Goal: Browse casually: Explore the website without a specific task or goal

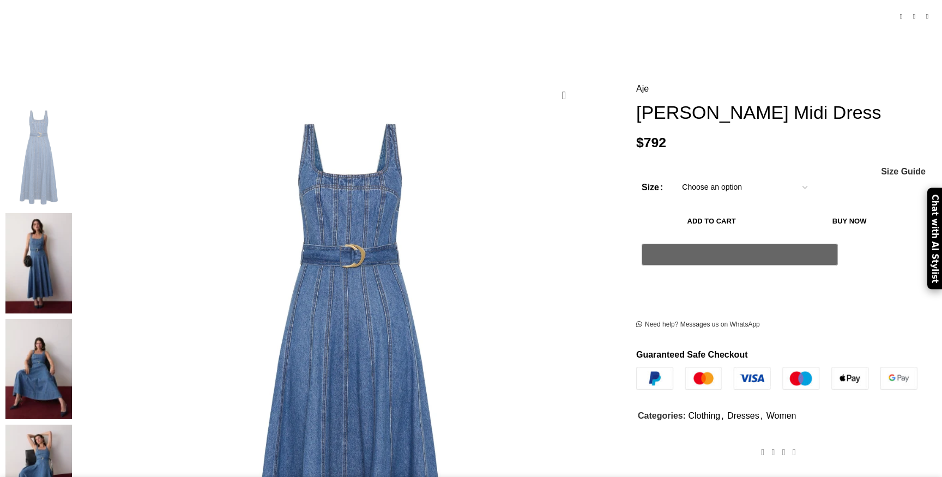
scroll to position [116, 0]
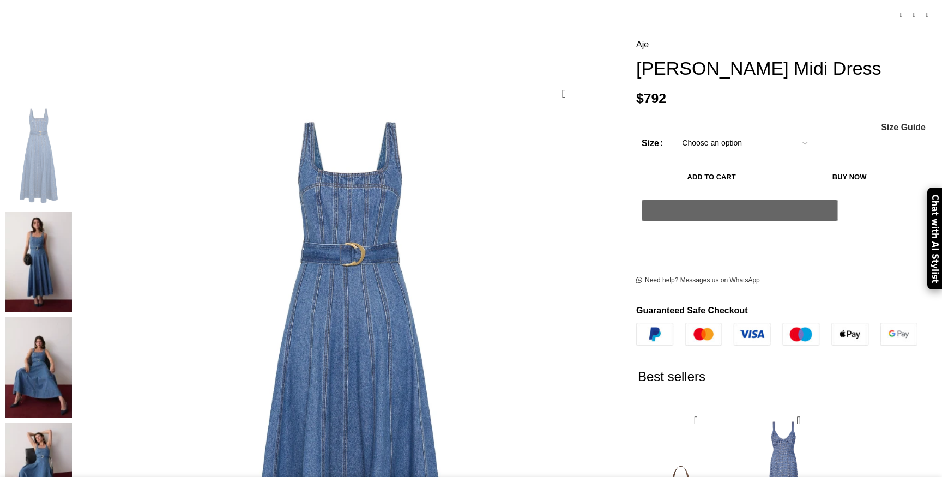
click at [72, 212] on img at bounding box center [38, 262] width 67 height 100
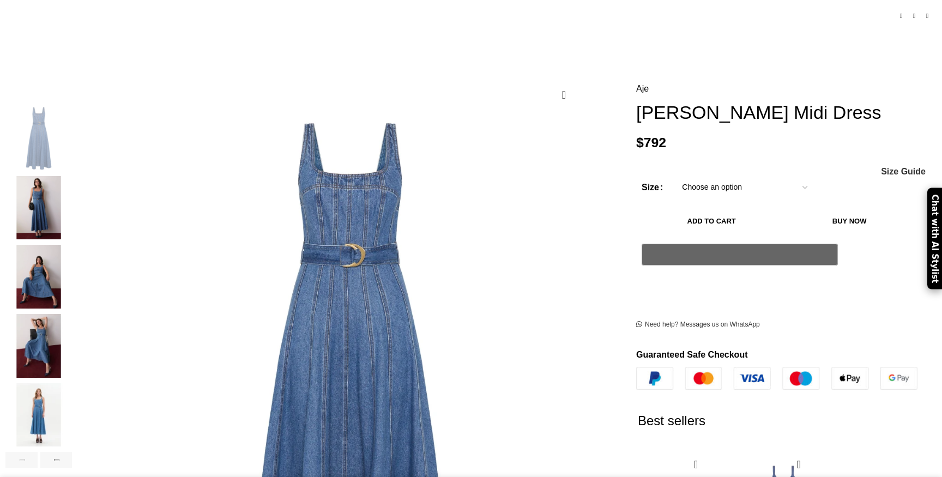
click at [72, 260] on img "3 / 7" at bounding box center [38, 277] width 67 height 64
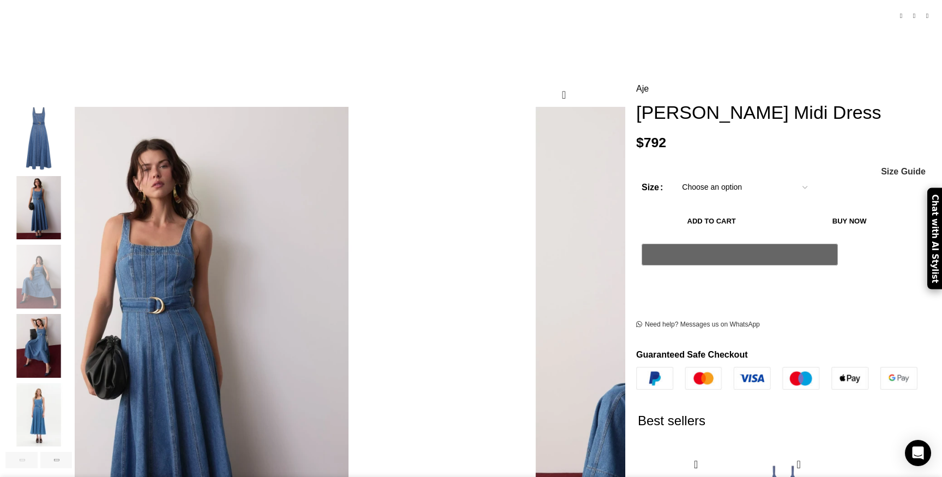
click at [72, 323] on img "4 / 7" at bounding box center [38, 346] width 67 height 64
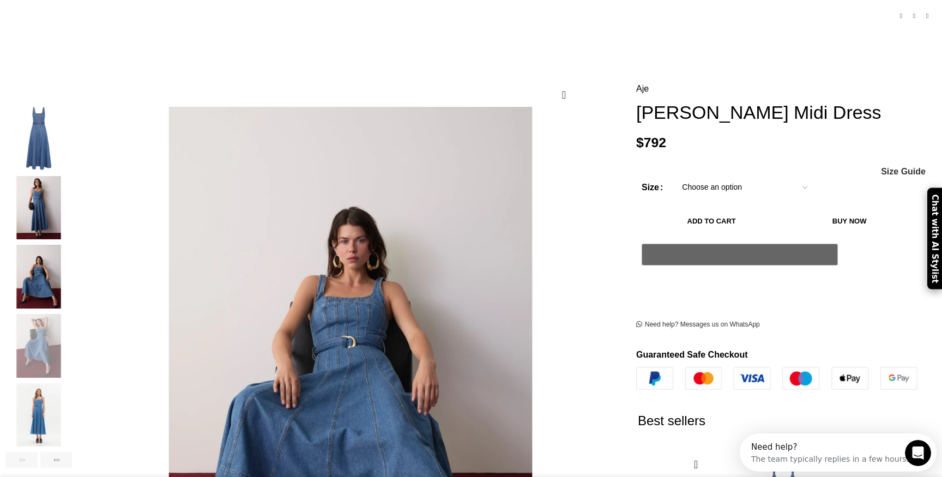
scroll to position [0, 0]
click at [72, 386] on img "5 / 7" at bounding box center [38, 415] width 67 height 64
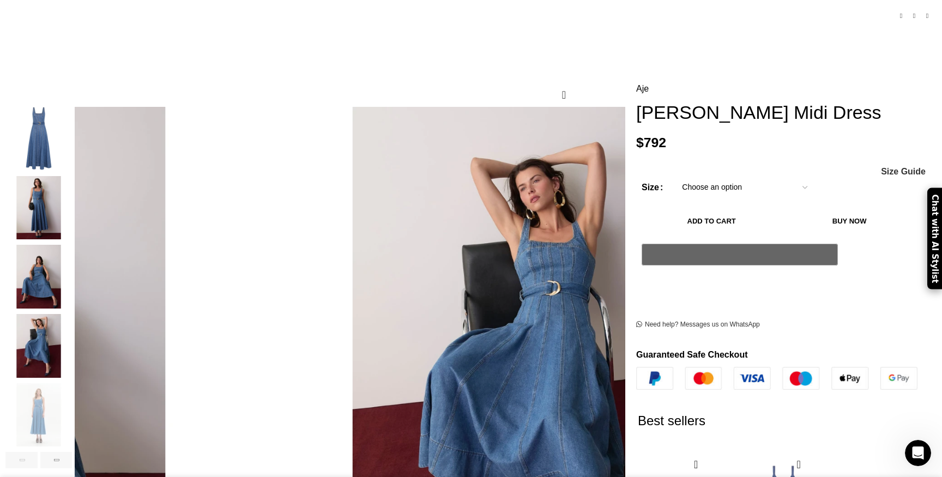
scroll to position [0, 230]
click at [72, 214] on img "2 / 7" at bounding box center [38, 208] width 67 height 64
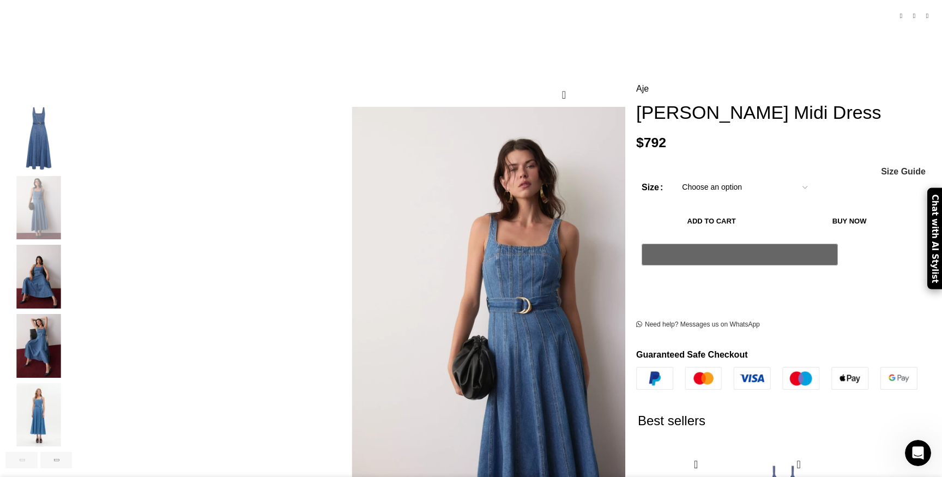
click at [72, 259] on img "3 / 7" at bounding box center [38, 277] width 67 height 64
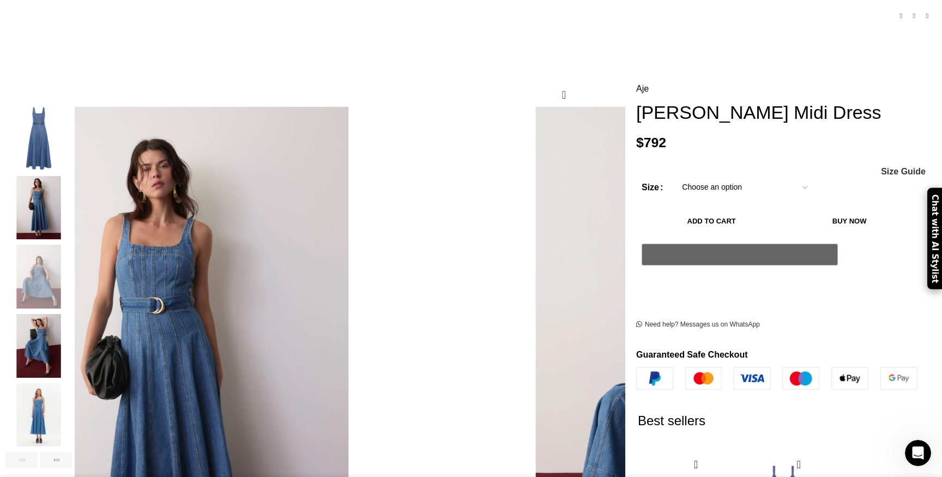
click at [72, 391] on img "5 / 7" at bounding box center [38, 415] width 67 height 64
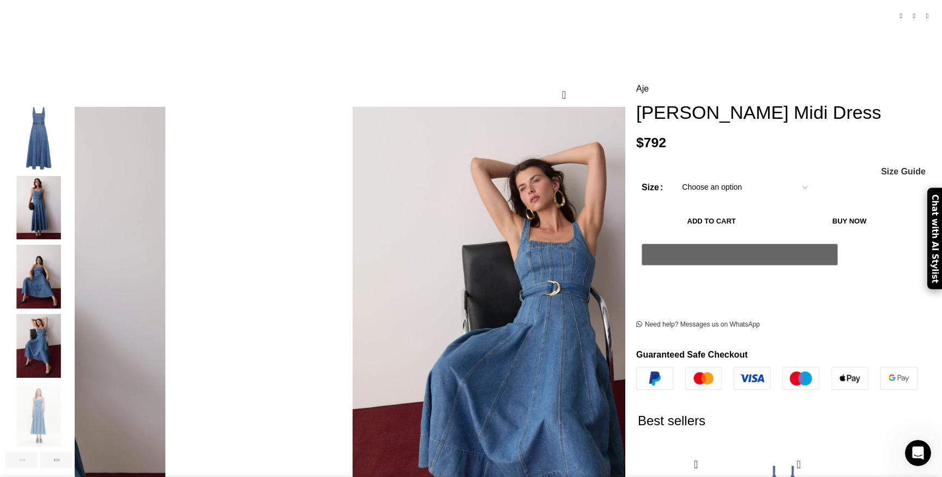
click at [72, 330] on img "4 / 7" at bounding box center [38, 346] width 67 height 64
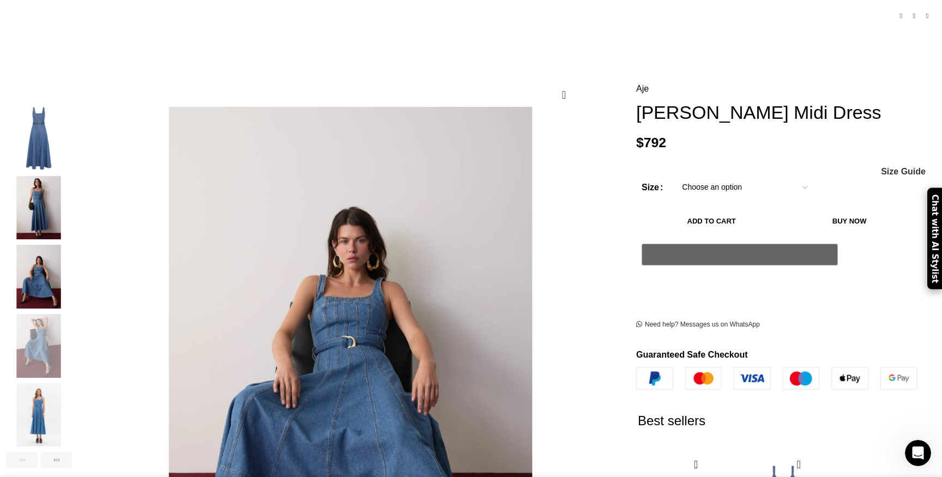
click at [72, 260] on img "3 / 7" at bounding box center [38, 277] width 67 height 64
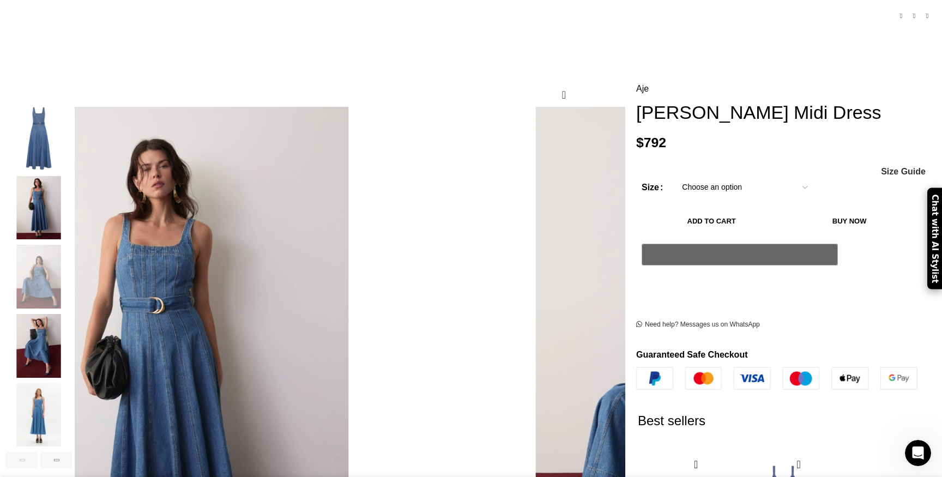
click at [72, 200] on img "2 / 7" at bounding box center [38, 208] width 67 height 64
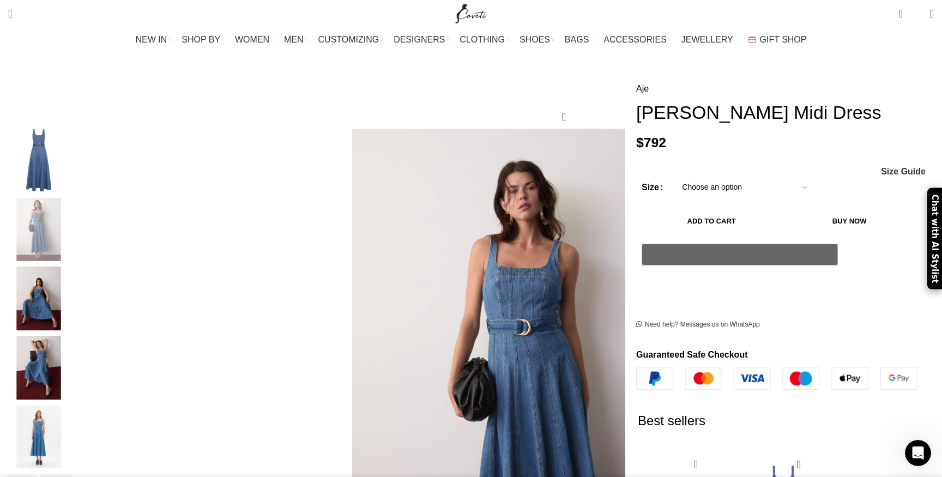
scroll to position [0, 459]
